Goal: Check status: Check status

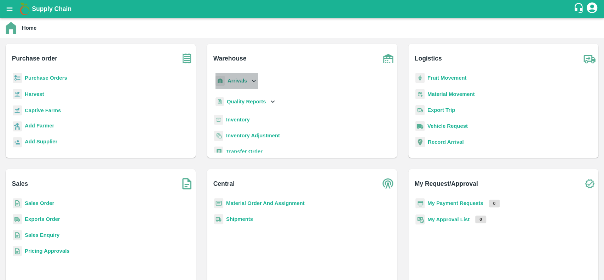
click at [232, 78] on b "Arrivals" at bounding box center [236, 81] width 19 height 6
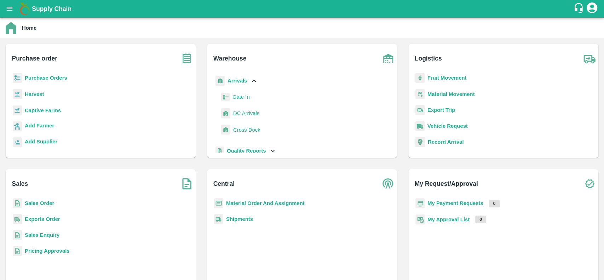
click at [235, 112] on span "DC Arrivals" at bounding box center [246, 113] width 26 height 8
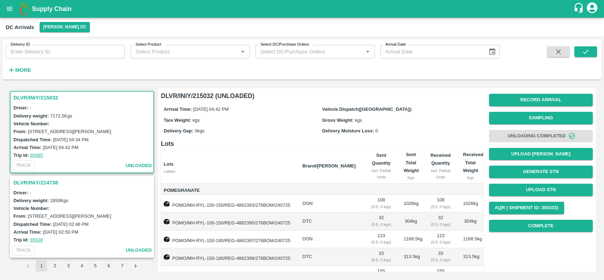
click at [14, 68] on icon "button" at bounding box center [11, 70] width 8 height 8
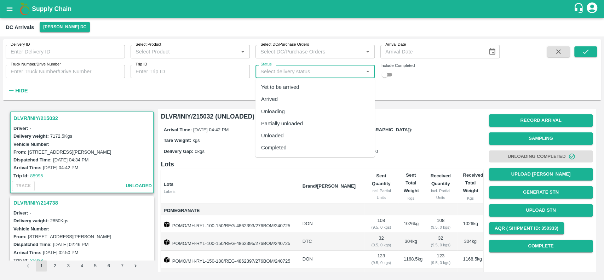
click at [274, 71] on input "Status" at bounding box center [308, 71] width 103 height 9
click at [265, 122] on div "Partially unloaded" at bounding box center [282, 124] width 42 height 8
type input "Partially unloaded"
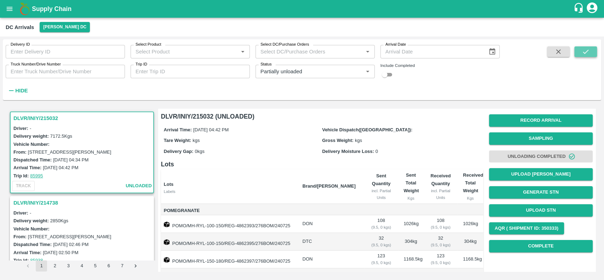
click at [585, 48] on icon "submit" at bounding box center [585, 52] width 8 height 8
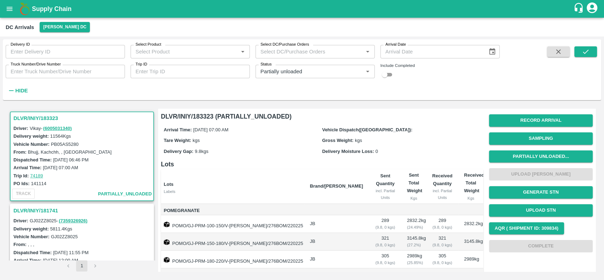
click at [18, 116] on h3 "DLVR/INIY/183323" at bounding box center [82, 118] width 139 height 9
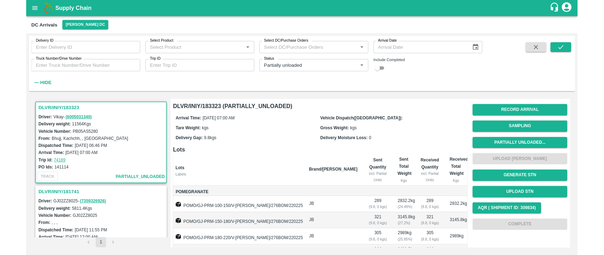
scroll to position [3, 0]
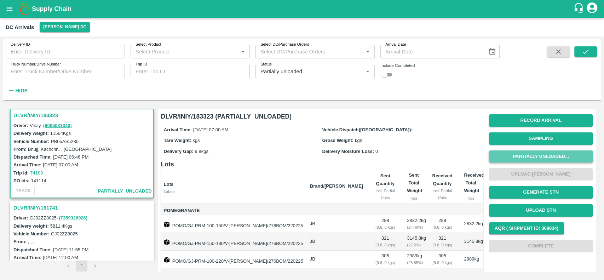
click at [511, 154] on button "Partially Unloaded..." at bounding box center [541, 156] width 104 height 12
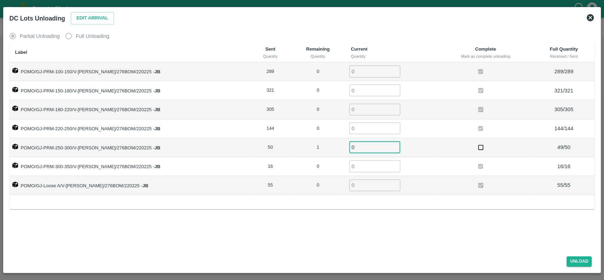
click at [349, 147] on input "0" at bounding box center [374, 147] width 51 height 12
type input "1"
click at [447, 234] on div "Partial Unloading Full Unloading Label Sent Quantity Remaining Quantity Current…" at bounding box center [302, 138] width 591 height 224
click at [570, 261] on button "Unload" at bounding box center [578, 261] width 25 height 10
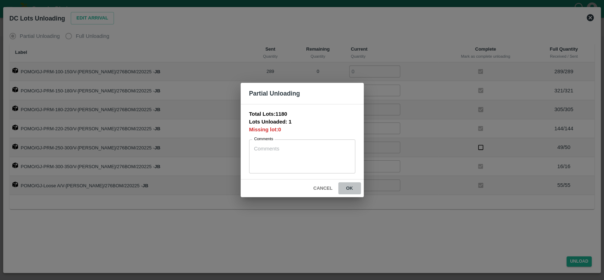
click at [349, 188] on button "ok" at bounding box center [349, 188] width 23 height 12
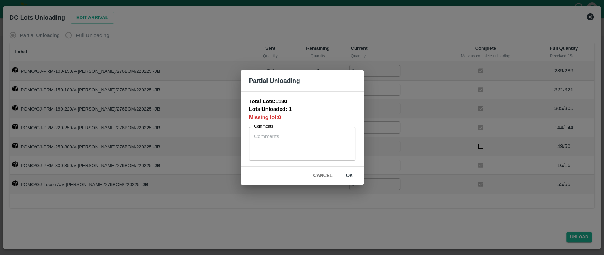
click at [349, 175] on button "ok" at bounding box center [349, 176] width 23 height 12
click at [347, 177] on button "ok" at bounding box center [349, 176] width 23 height 12
click at [318, 172] on button "Cancel" at bounding box center [322, 176] width 25 height 12
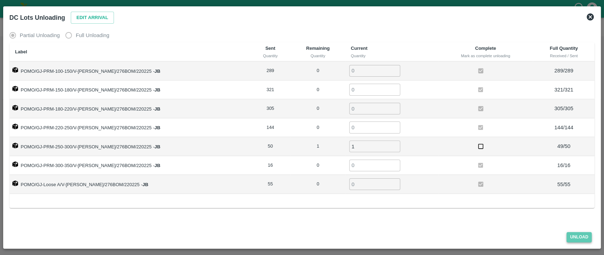
click at [573, 236] on button "Unload" at bounding box center [578, 237] width 25 height 10
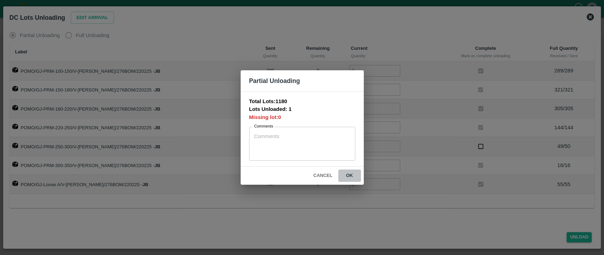
click at [345, 173] on button "ok" at bounding box center [349, 176] width 23 height 12
click at [316, 175] on button "Cancel" at bounding box center [322, 176] width 25 height 12
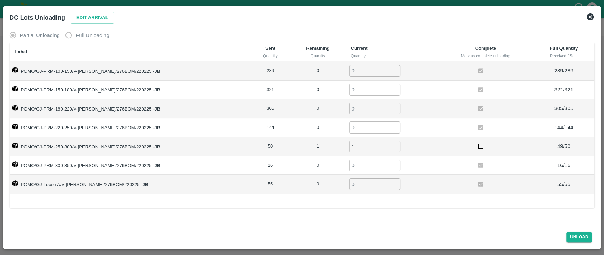
click at [588, 13] on icon at bounding box center [590, 17] width 8 height 8
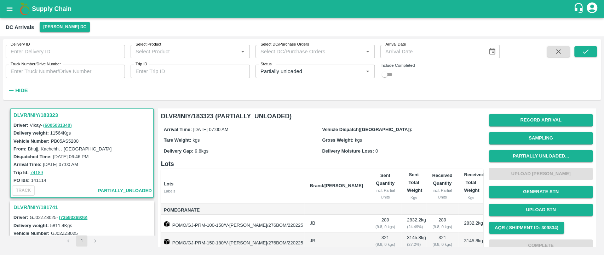
click at [52, 156] on div "Dispatched Time: 22 Feb 2025, 06:46 PM" at bounding box center [82, 157] width 139 height 8
drag, startPoint x: 52, startPoint y: 156, endPoint x: 100, endPoint y: 159, distance: 48.2
click at [100, 159] on div "Dispatched Time: 22 Feb 2025, 06:46 PM" at bounding box center [82, 157] width 139 height 8
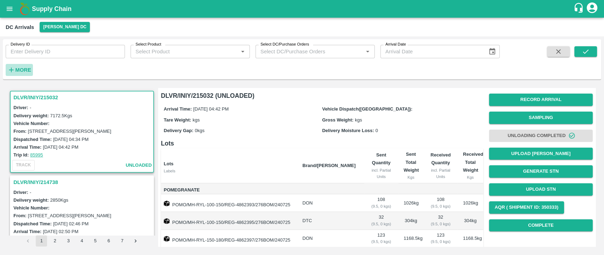
click at [21, 69] on strong "More" at bounding box center [23, 70] width 16 height 6
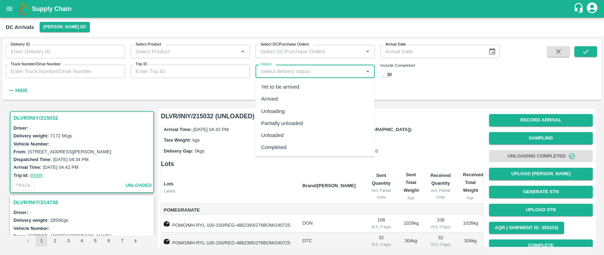
click at [274, 68] on input "Status" at bounding box center [308, 71] width 103 height 9
click at [265, 125] on div "Partially unloaded" at bounding box center [282, 124] width 42 height 8
type input "Partially unloaded"
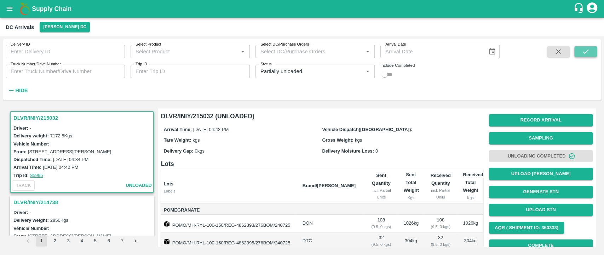
click at [582, 50] on icon "submit" at bounding box center [585, 52] width 8 height 8
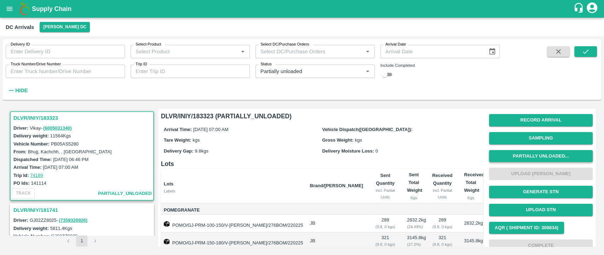
click at [513, 153] on button "Partially Unloaded..." at bounding box center [541, 156] width 104 height 12
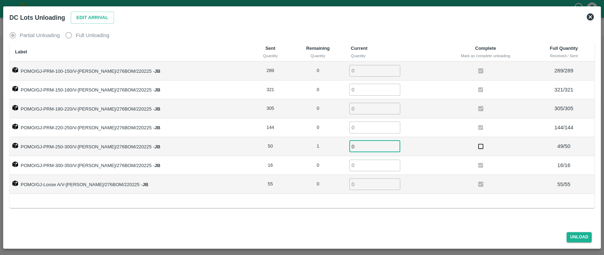
click at [366, 146] on input "0" at bounding box center [374, 147] width 51 height 12
type input "1"
click at [398, 205] on div "Label Sent Quantity Remaining Quantity Current Quantity Complete Mark as comple…" at bounding box center [302, 125] width 585 height 166
click at [572, 235] on button "Unload" at bounding box center [578, 237] width 25 height 10
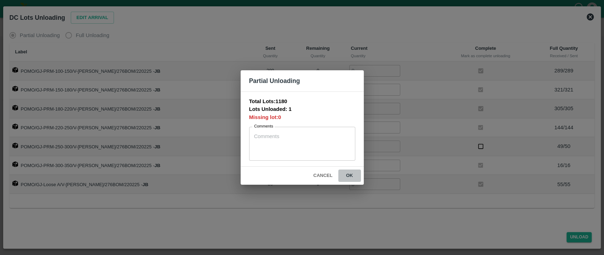
click at [347, 174] on button "ok" at bounding box center [349, 176] width 23 height 12
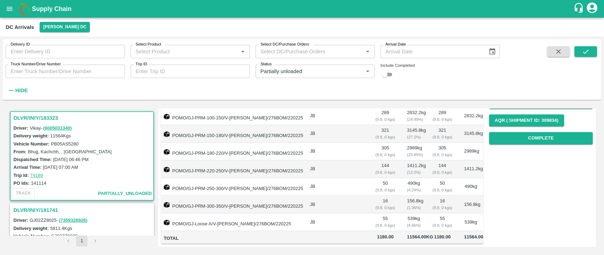
scroll to position [60, 0]
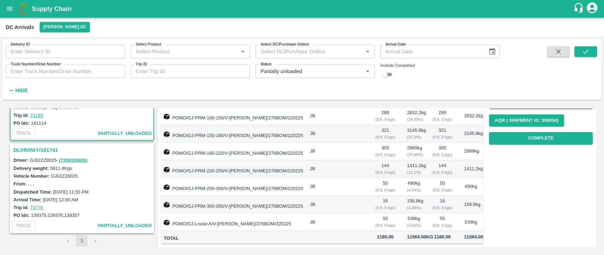
click at [17, 149] on h3 "DLVR/INIY/181741" at bounding box center [82, 150] width 139 height 9
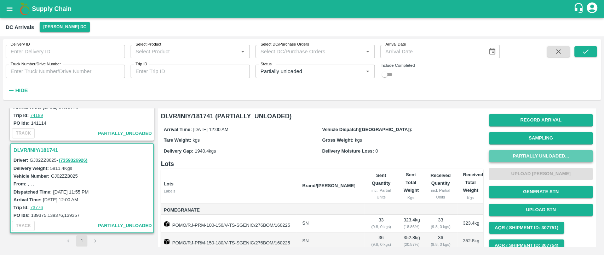
click at [511, 157] on button "Partially Unloaded..." at bounding box center [541, 156] width 104 height 12
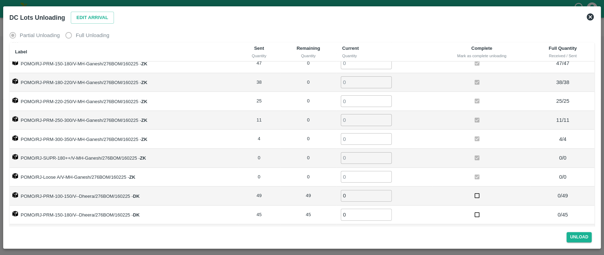
scroll to position [251, 0]
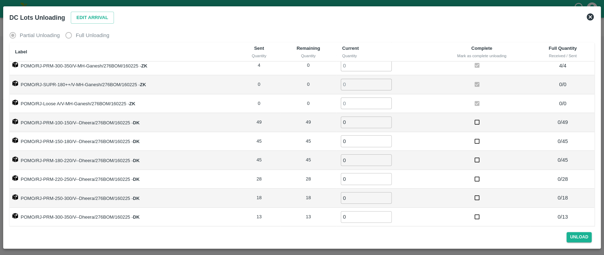
click at [592, 15] on icon at bounding box center [589, 16] width 7 height 7
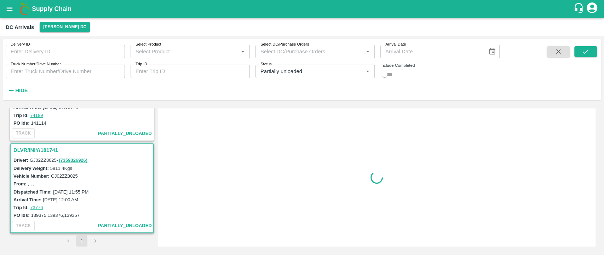
scroll to position [0, 0]
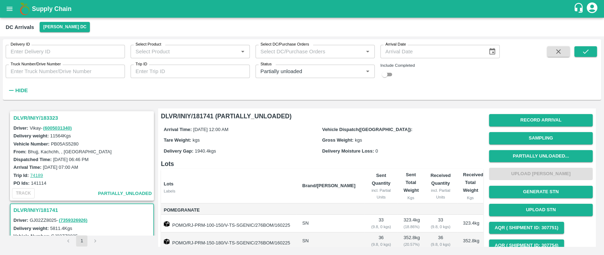
click at [28, 115] on h3 "DLVR/INIY/183323" at bounding box center [82, 118] width 139 height 9
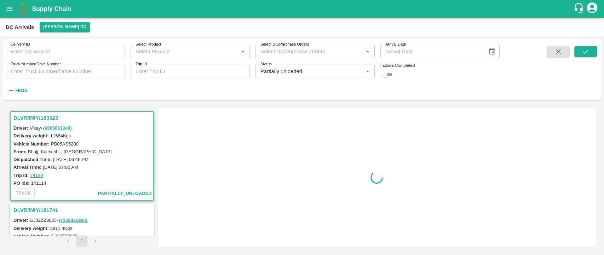
scroll to position [3, 0]
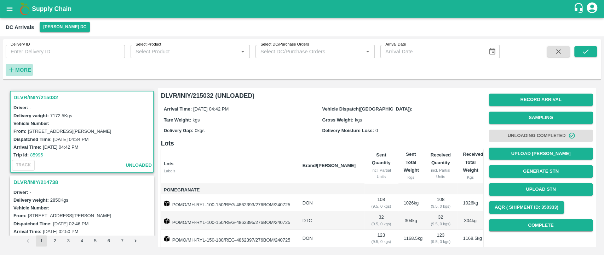
click at [22, 68] on strong "More" at bounding box center [23, 70] width 16 height 6
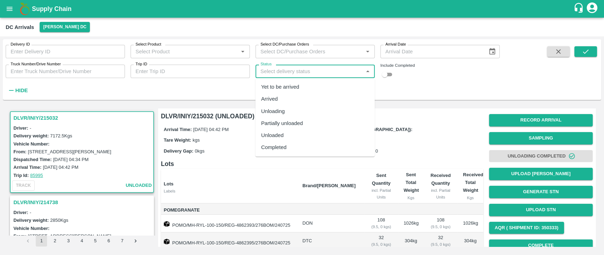
click at [268, 72] on input "Status" at bounding box center [308, 71] width 103 height 9
click at [263, 121] on div "Partially unloaded" at bounding box center [282, 124] width 42 height 8
type input "Partially unloaded"
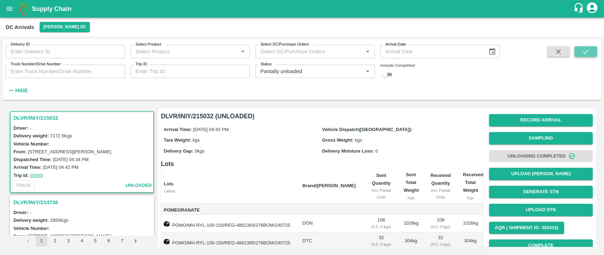
click at [588, 47] on button "submit" at bounding box center [585, 51] width 23 height 11
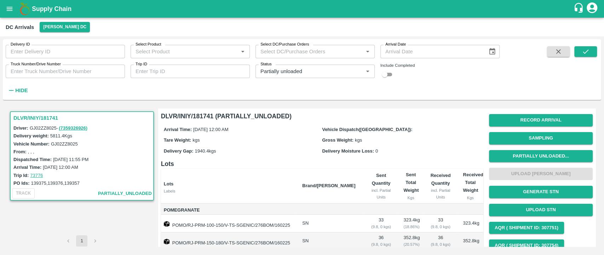
click at [16, 117] on h3 "DLVR/INIY/181741" at bounding box center [82, 118] width 139 height 9
click at [515, 156] on button "Partially Unloaded..." at bounding box center [541, 156] width 104 height 12
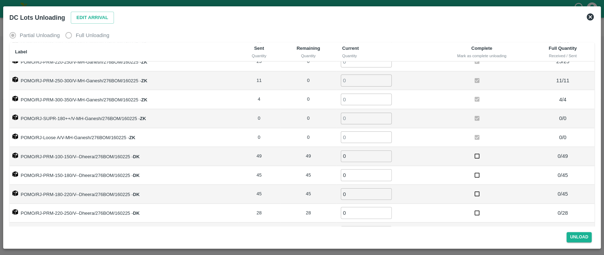
scroll to position [217, 0]
click at [354, 156] on input "0" at bounding box center [366, 157] width 51 height 12
type input "49"
click at [355, 173] on input "0" at bounding box center [366, 176] width 51 height 12
type input "45"
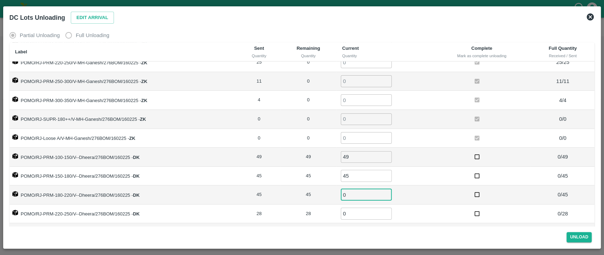
click at [353, 194] on input "0" at bounding box center [366, 195] width 51 height 12
type input "45"
click at [407, 191] on td "45 ​" at bounding box center [384, 195] width 96 height 19
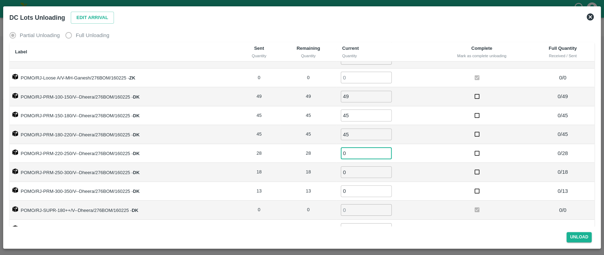
click at [351, 153] on input "0" at bounding box center [366, 153] width 51 height 12
type input "28"
click at [353, 170] on input "0" at bounding box center [366, 173] width 51 height 12
type input "18"
click at [352, 187] on input "0" at bounding box center [366, 192] width 51 height 12
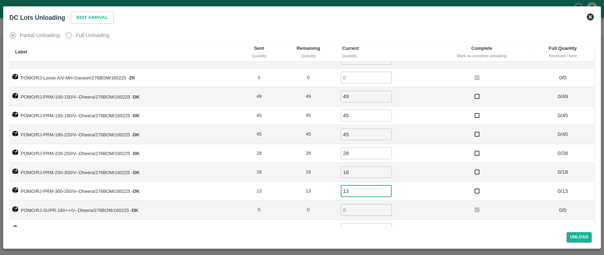
type input "13"
click at [417, 194] on td "13 ​" at bounding box center [384, 191] width 96 height 19
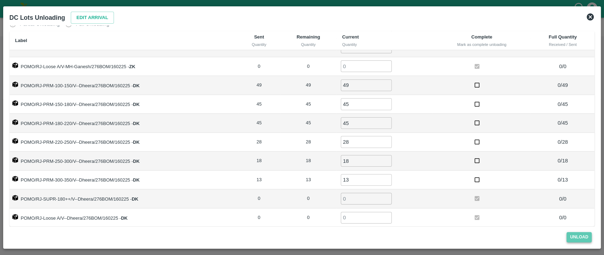
click at [573, 236] on button "Unload" at bounding box center [578, 237] width 25 height 10
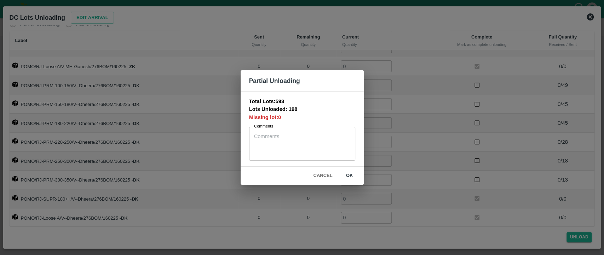
click at [348, 176] on button "ok" at bounding box center [349, 176] width 23 height 12
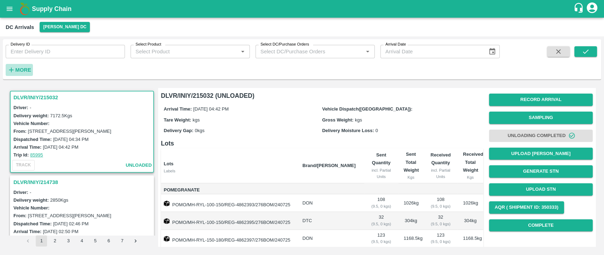
click at [17, 70] on strong "More" at bounding box center [23, 70] width 16 height 6
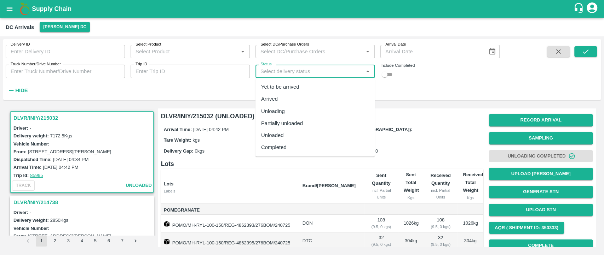
click at [263, 75] on input "Status" at bounding box center [308, 71] width 103 height 9
click at [265, 123] on div "Partially unloaded" at bounding box center [282, 124] width 42 height 8
type input "Partially unloaded"
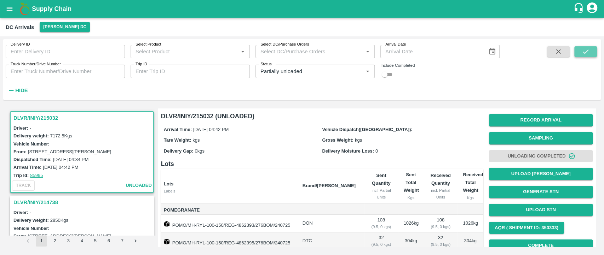
click at [582, 48] on icon "submit" at bounding box center [585, 52] width 8 height 8
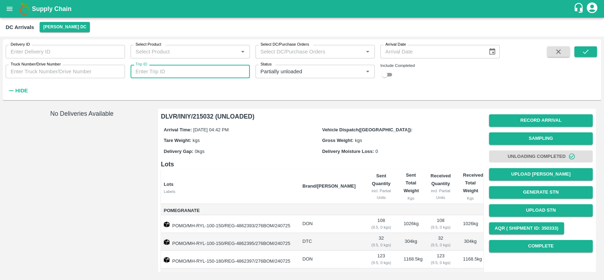
click at [178, 74] on input "Trip ID" at bounding box center [189, 71] width 119 height 13
paste input "73776"
click at [356, 70] on icon "Clear" at bounding box center [358, 71] width 7 height 7
type input "73776"
click at [596, 48] on button "submit" at bounding box center [585, 51] width 23 height 11
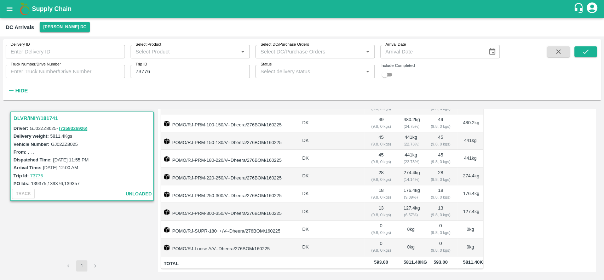
scroll to position [463, 0]
drag, startPoint x: 79, startPoint y: 184, endPoint x: 65, endPoint y: 182, distance: 13.5
click at [65, 182] on label "139375,139376,139357" at bounding box center [55, 183] width 48 height 5
copy label "139357"
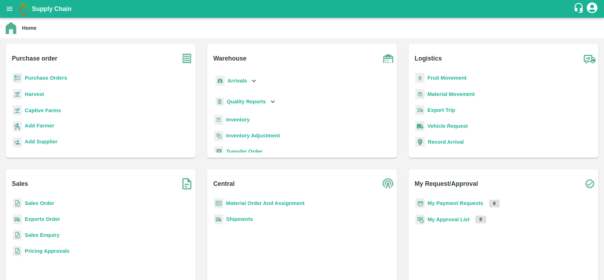
click at [27, 202] on b "Sales Order" at bounding box center [39, 203] width 29 height 6
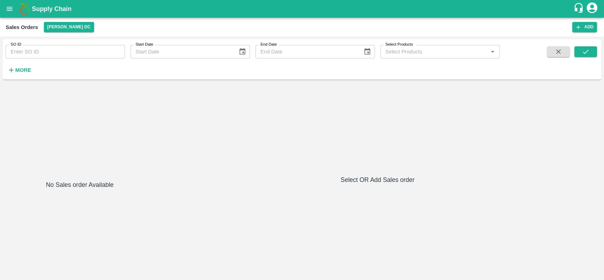
click at [21, 72] on strong "More" at bounding box center [23, 70] width 16 height 6
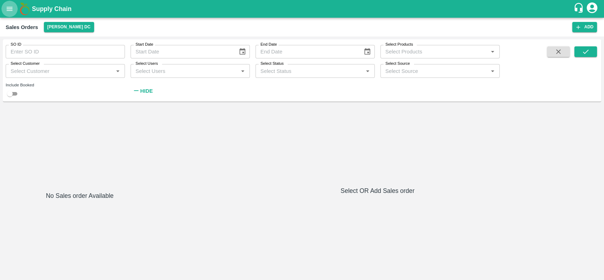
click at [11, 14] on button "open drawer" at bounding box center [9, 9] width 16 height 16
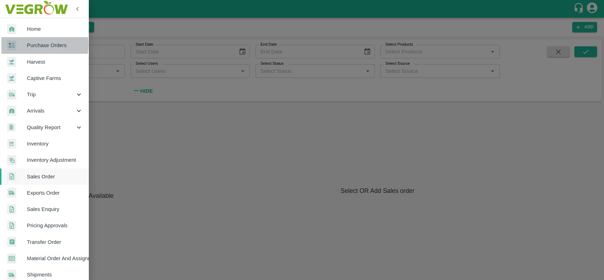
click at [28, 45] on span "Purchase Orders" at bounding box center [55, 45] width 56 height 8
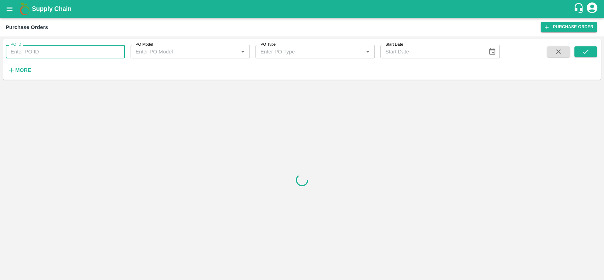
click at [42, 51] on input "PO ID" at bounding box center [65, 51] width 119 height 13
paste input "139357"
type input "139357"
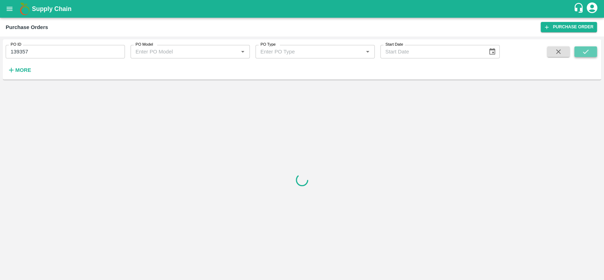
click at [588, 55] on icon "submit" at bounding box center [585, 52] width 8 height 8
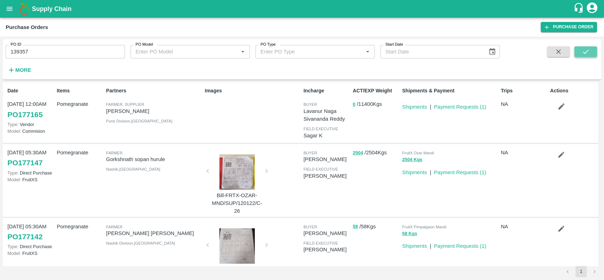
click at [584, 54] on icon "submit" at bounding box center [585, 52] width 8 height 8
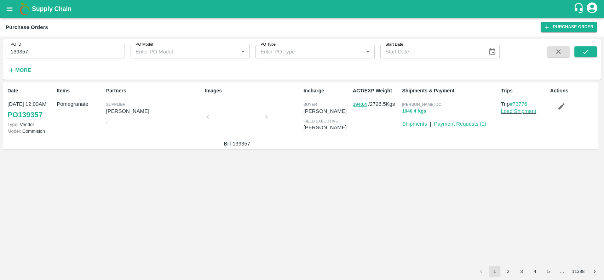
click at [233, 107] on div at bounding box center [236, 118] width 53 height 37
